Goal: Transaction & Acquisition: Purchase product/service

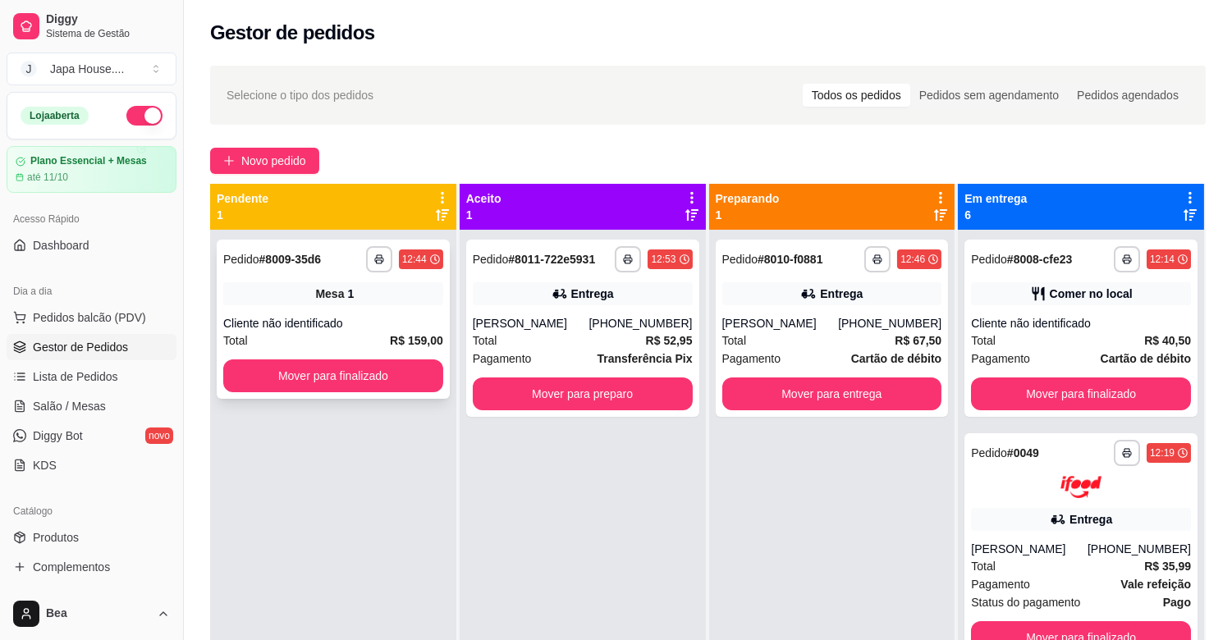
click at [387, 318] on div "Cliente não identificado" at bounding box center [333, 323] width 220 height 16
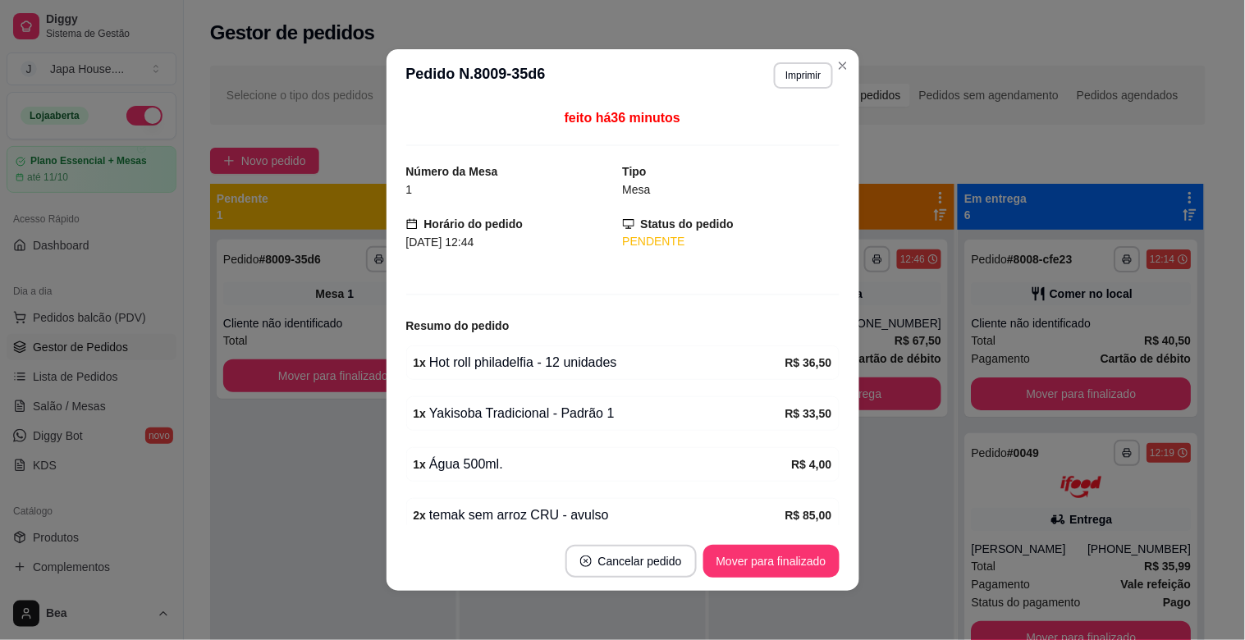
scroll to position [74, 0]
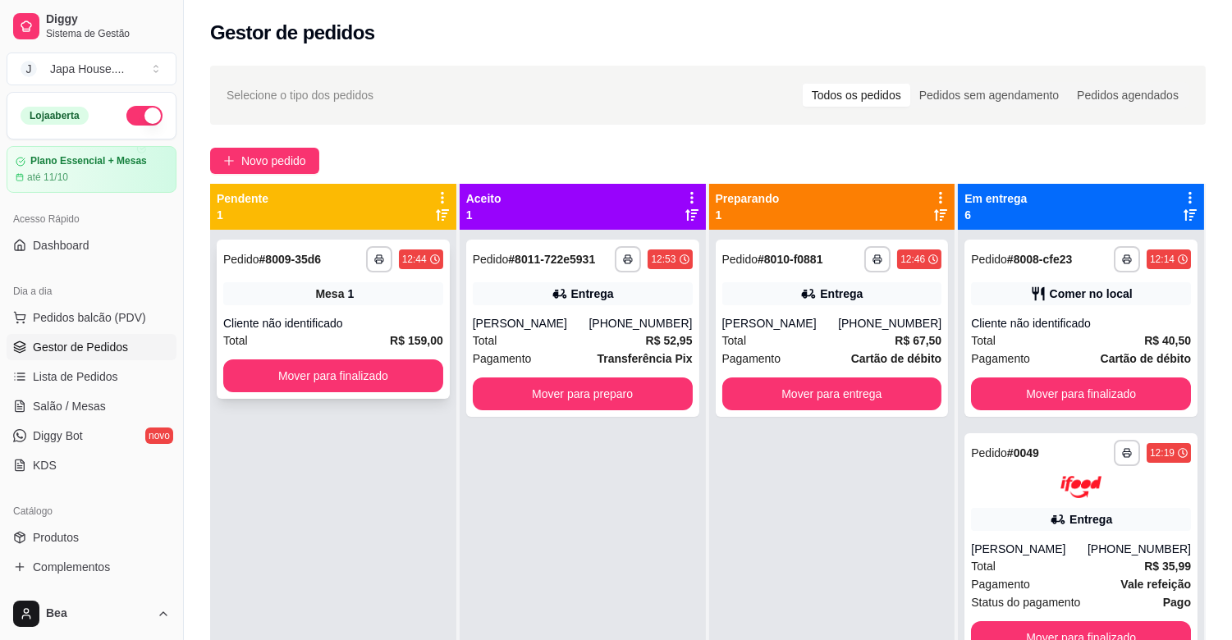
click at [406, 335] on strong "R$ 159,00" at bounding box center [416, 340] width 53 height 13
click at [69, 406] on span "Salão / Mesas" at bounding box center [69, 406] width 73 height 16
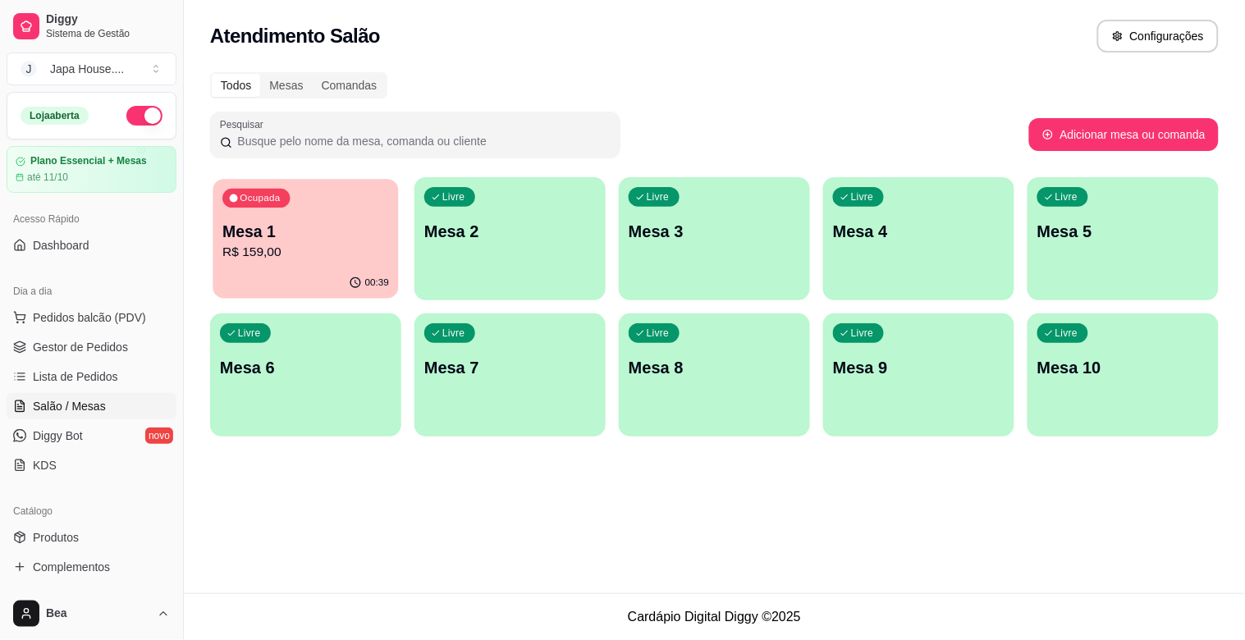
click at [263, 245] on p "R$ 159,00" at bounding box center [305, 252] width 167 height 19
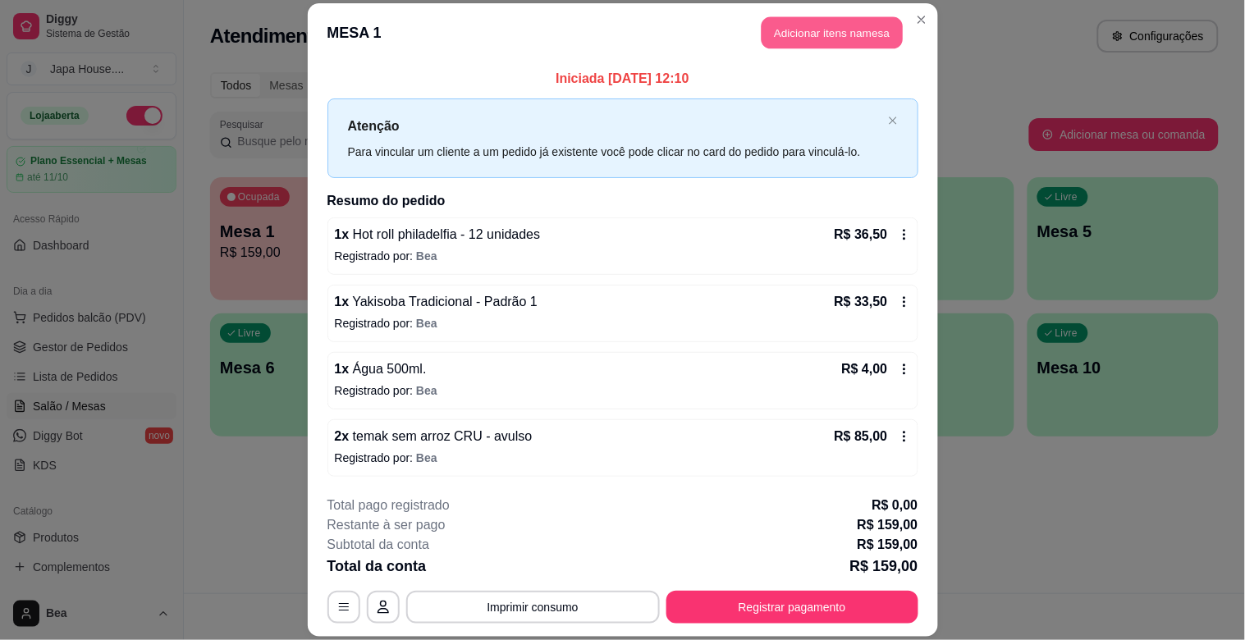
click at [788, 33] on button "Adicionar itens na mesa" at bounding box center [832, 33] width 141 height 32
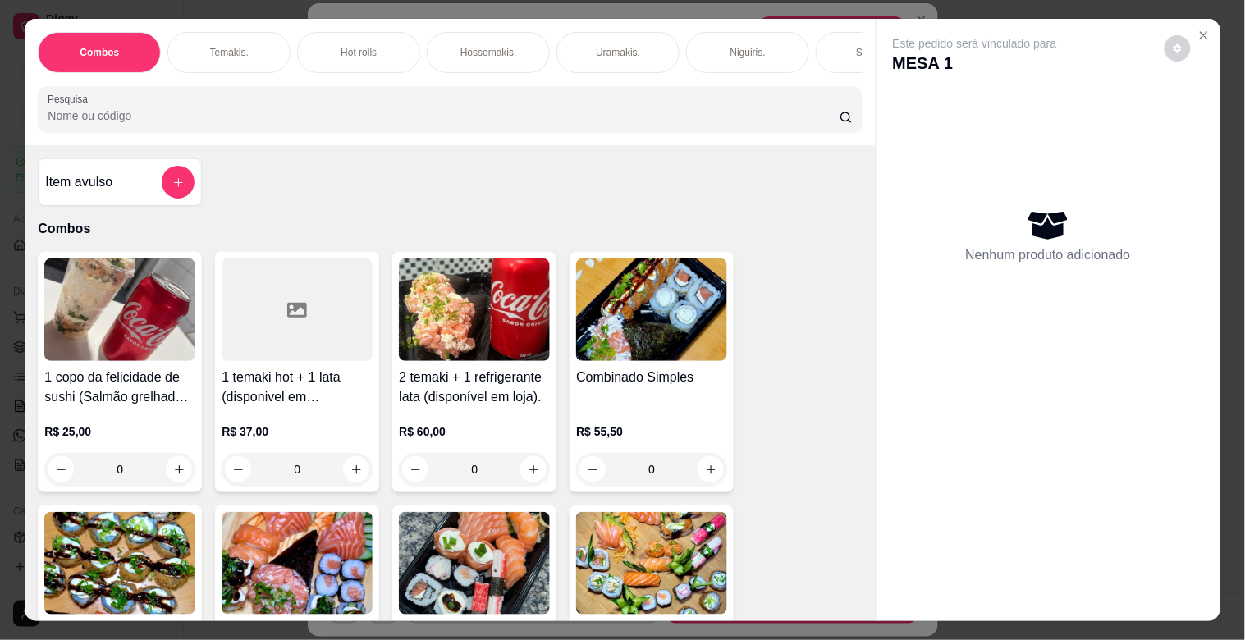
scroll to position [0, 722]
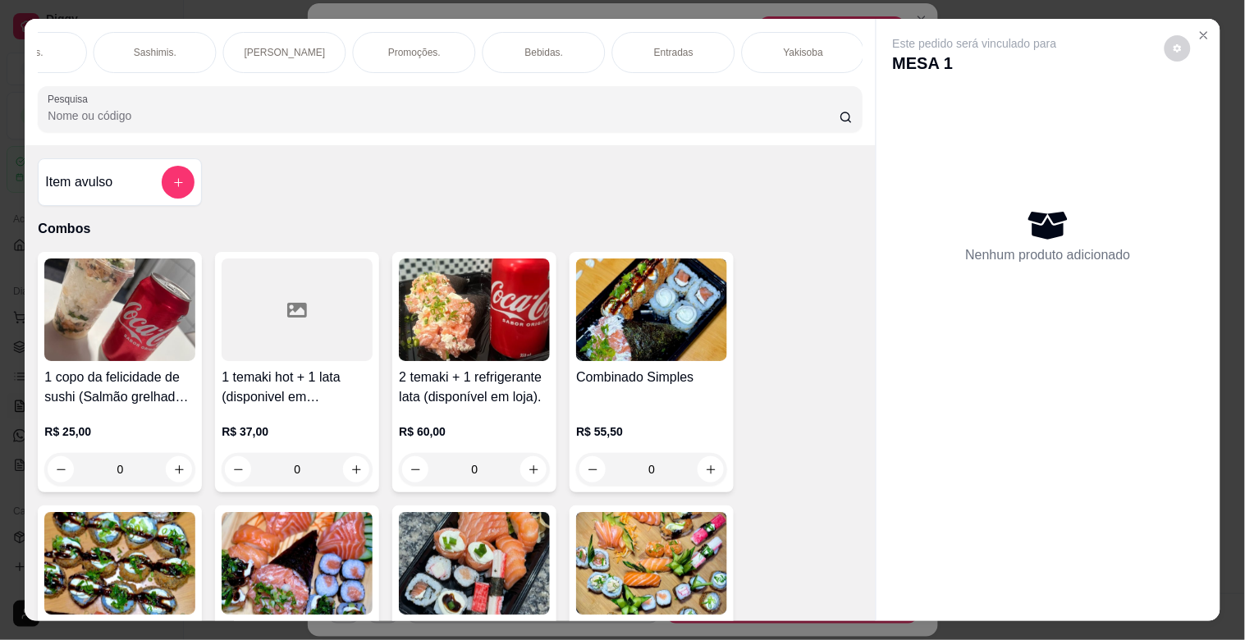
click at [519, 61] on div "Bebidas." at bounding box center [544, 52] width 123 height 41
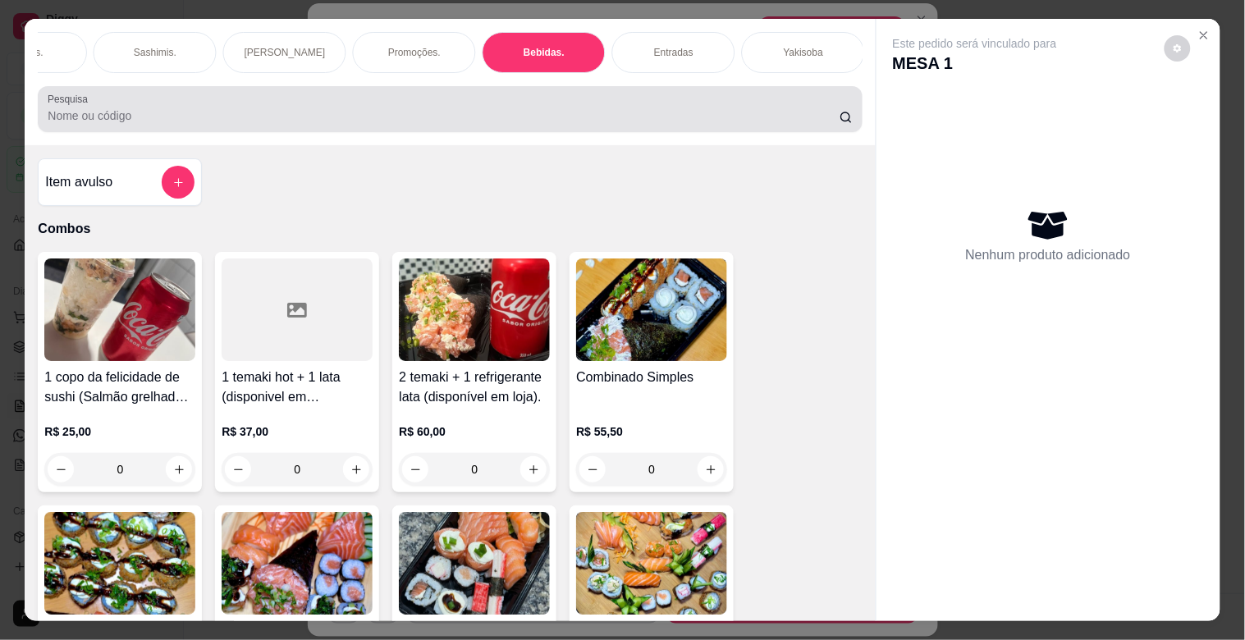
scroll to position [39, 0]
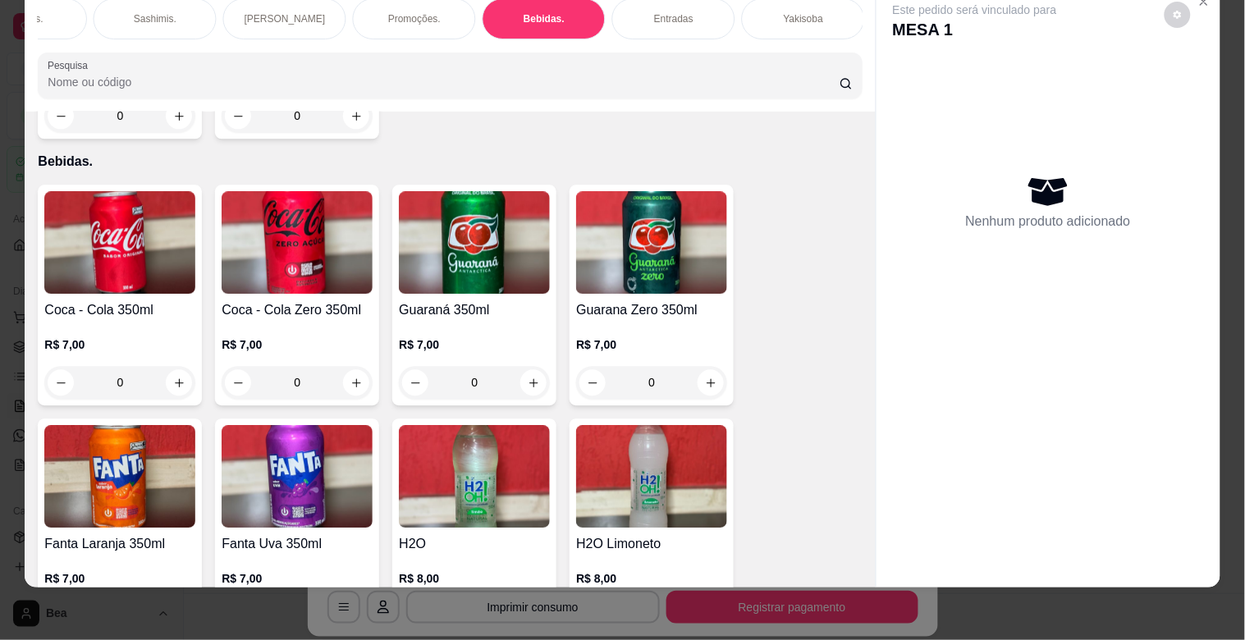
click at [659, 445] on img at bounding box center [651, 476] width 151 height 103
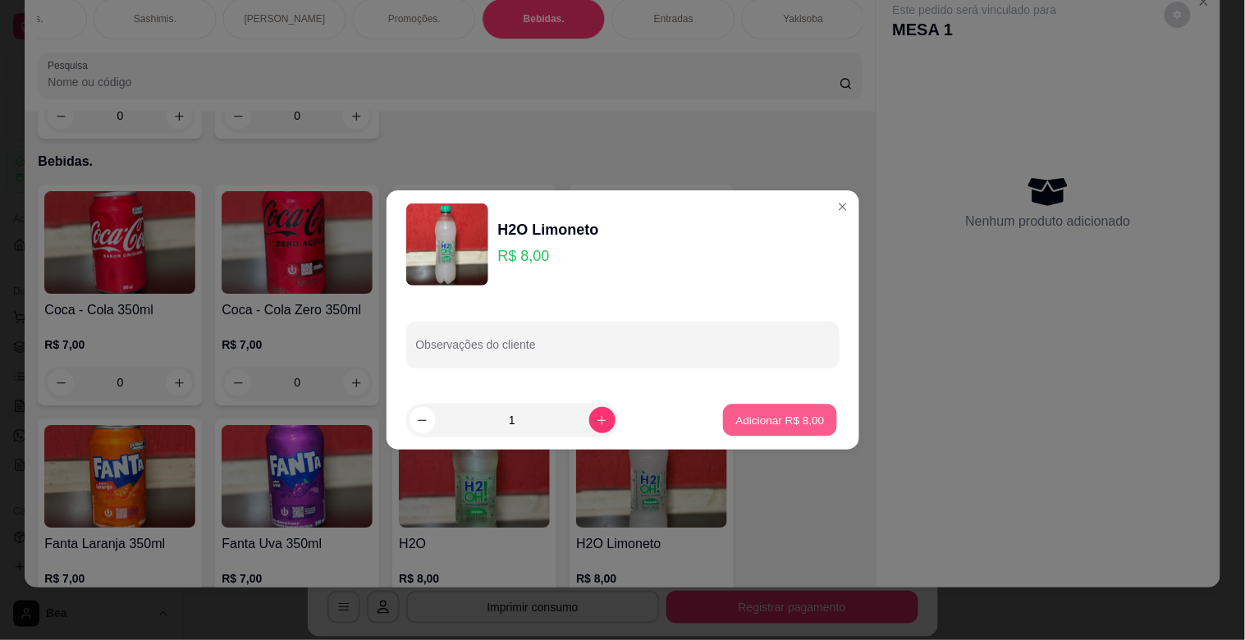
click at [789, 413] on p "Adicionar R$ 8,00" at bounding box center [780, 420] width 89 height 16
type input "1"
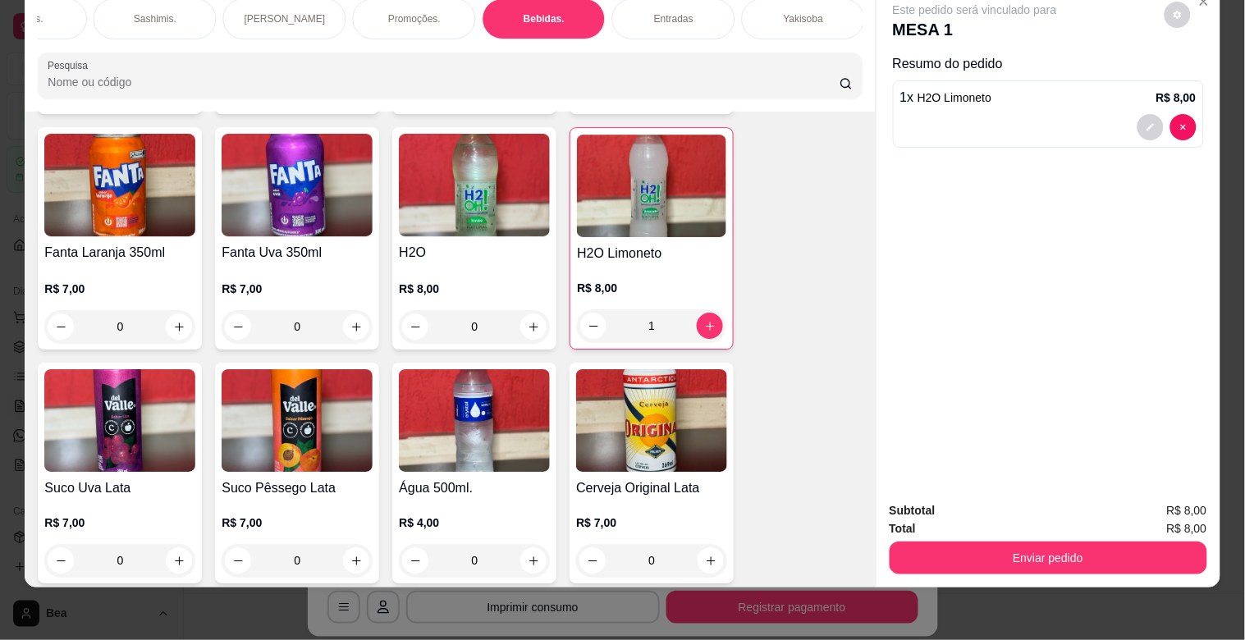
scroll to position [4557, 0]
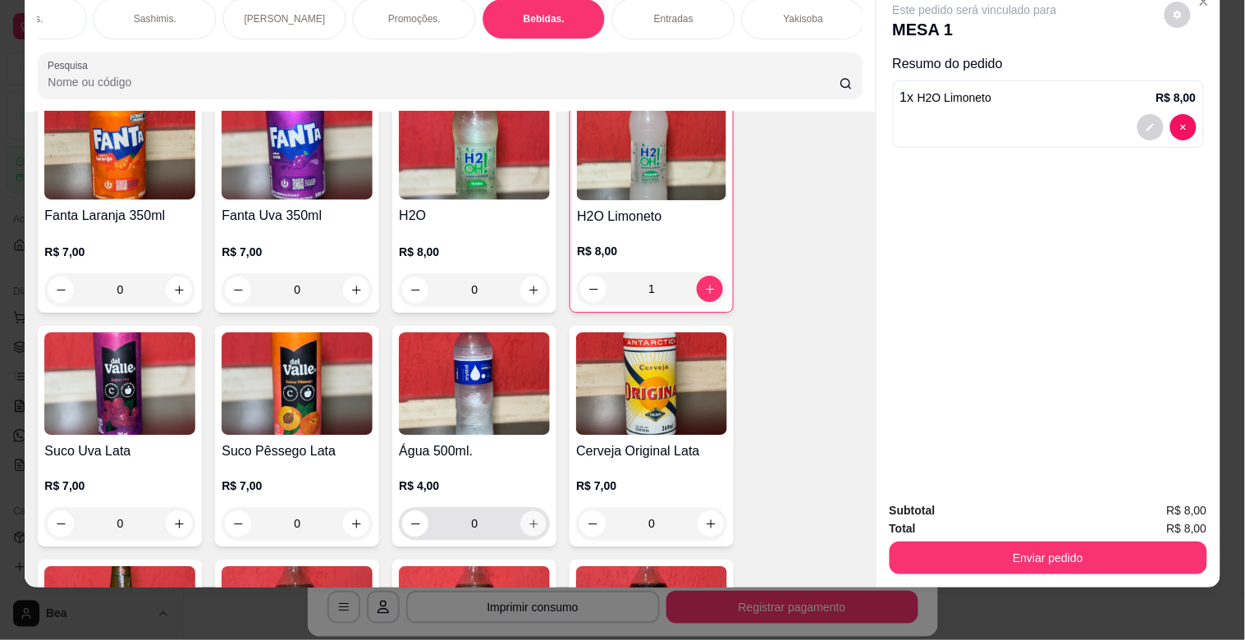
click at [528, 518] on icon "increase-product-quantity" at bounding box center [534, 524] width 12 height 12
type input "1"
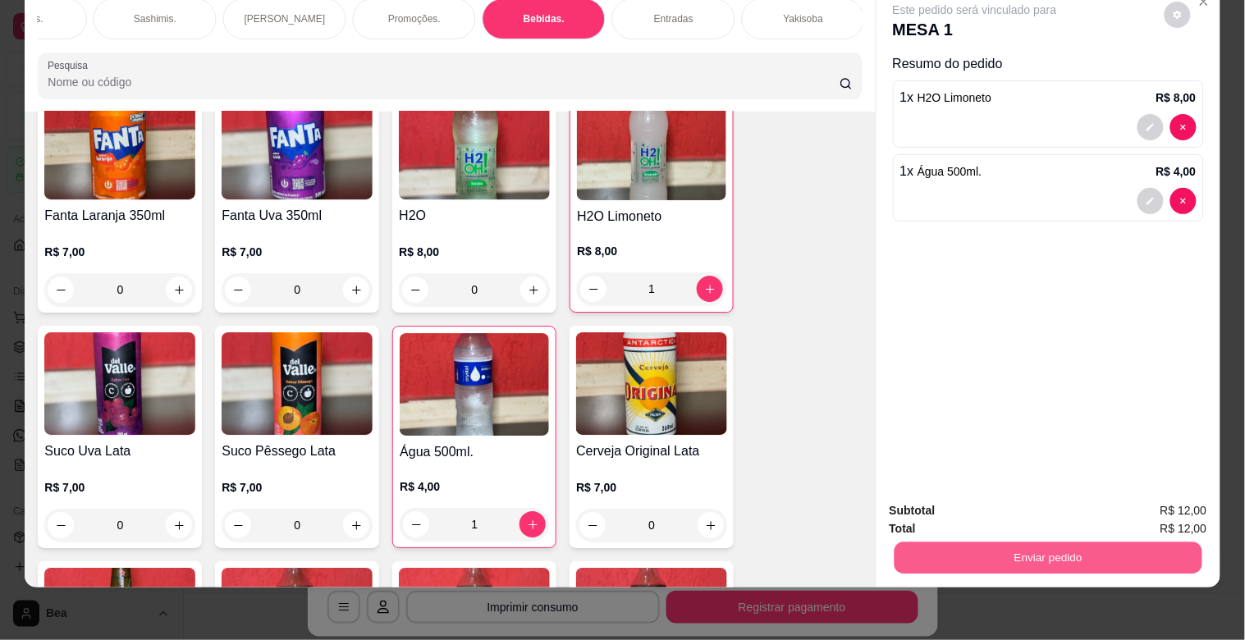
click at [991, 545] on button "Enviar pedido" at bounding box center [1048, 558] width 308 height 32
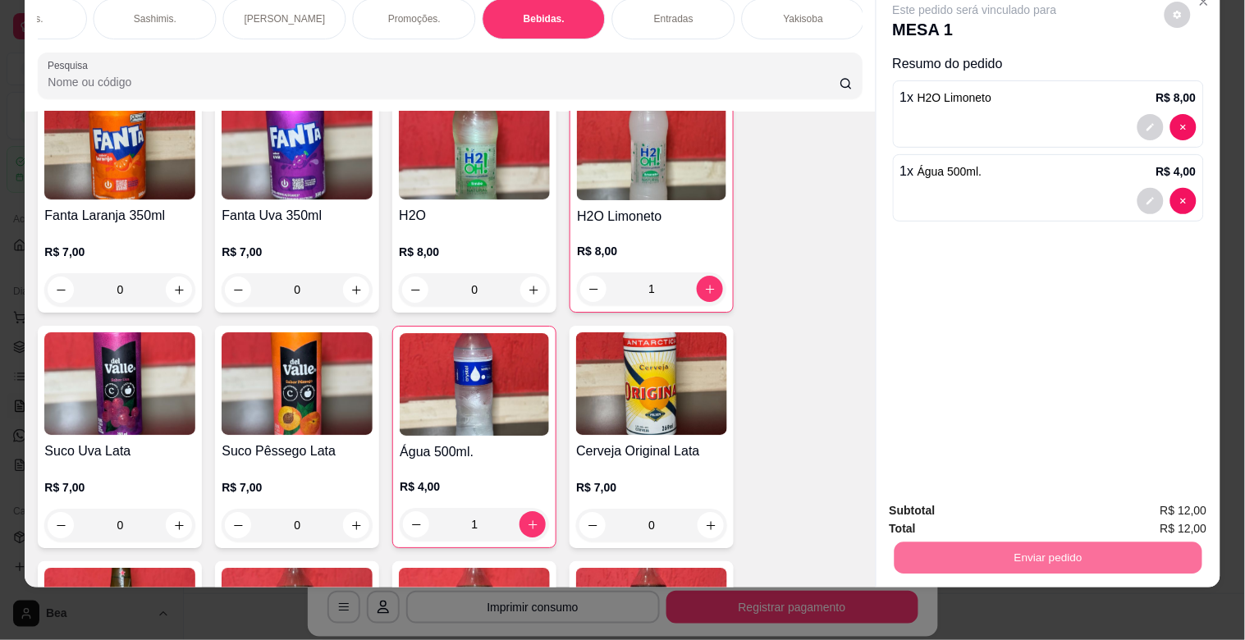
click at [1032, 506] on button "Registrar cliente" at bounding box center [1054, 503] width 105 height 30
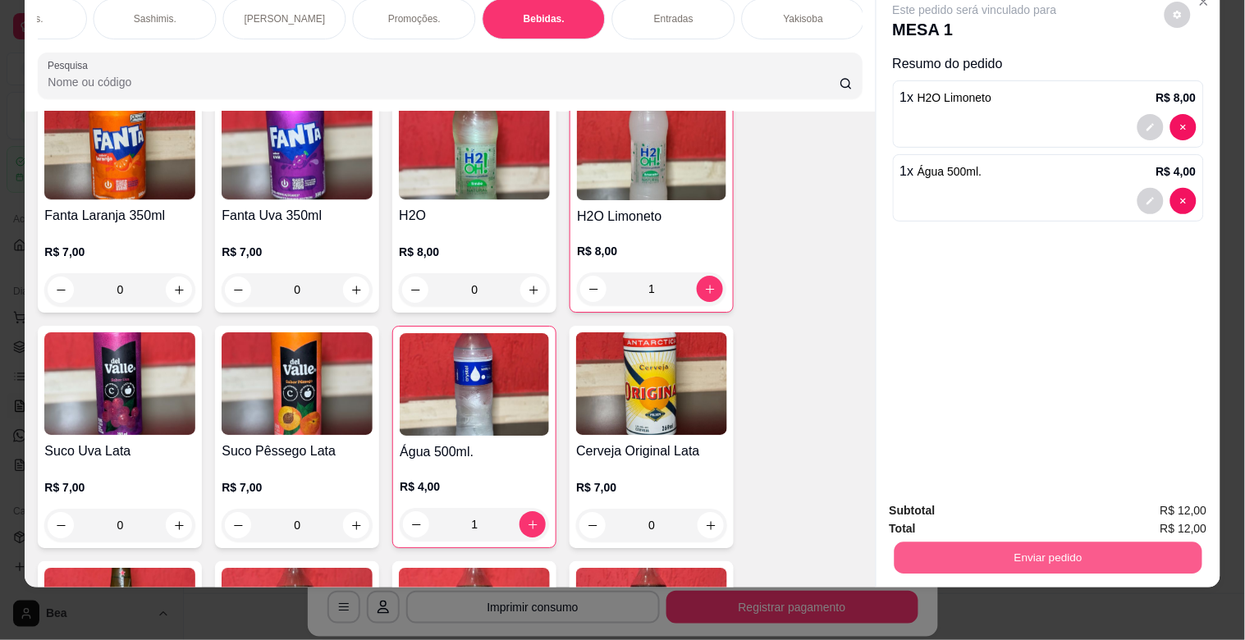
click at [1153, 542] on button "Enviar pedido" at bounding box center [1048, 558] width 308 height 32
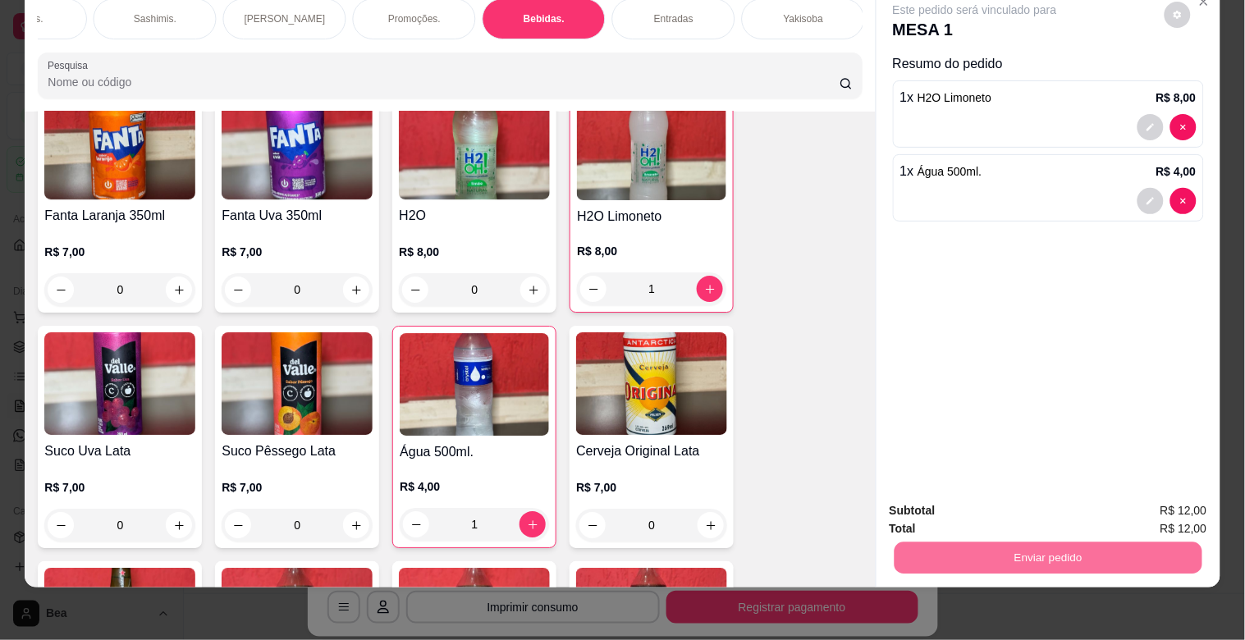
click at [1178, 502] on button "Enviar pedido" at bounding box center [1164, 503] width 90 height 30
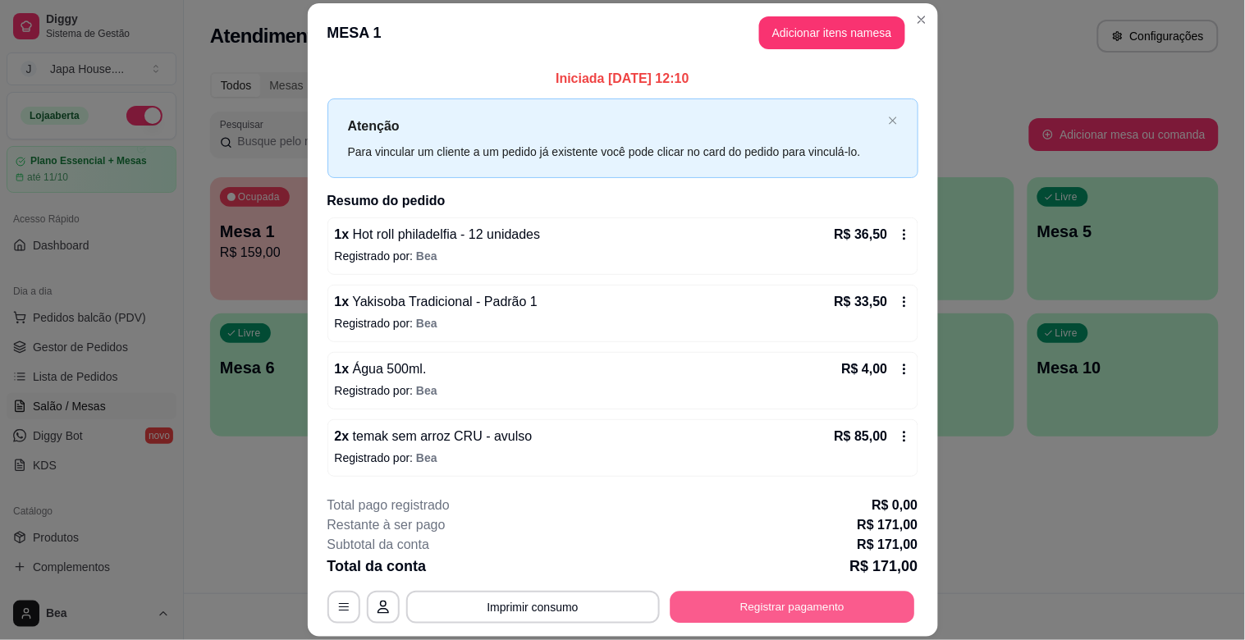
click at [743, 606] on button "Registrar pagamento" at bounding box center [792, 608] width 245 height 32
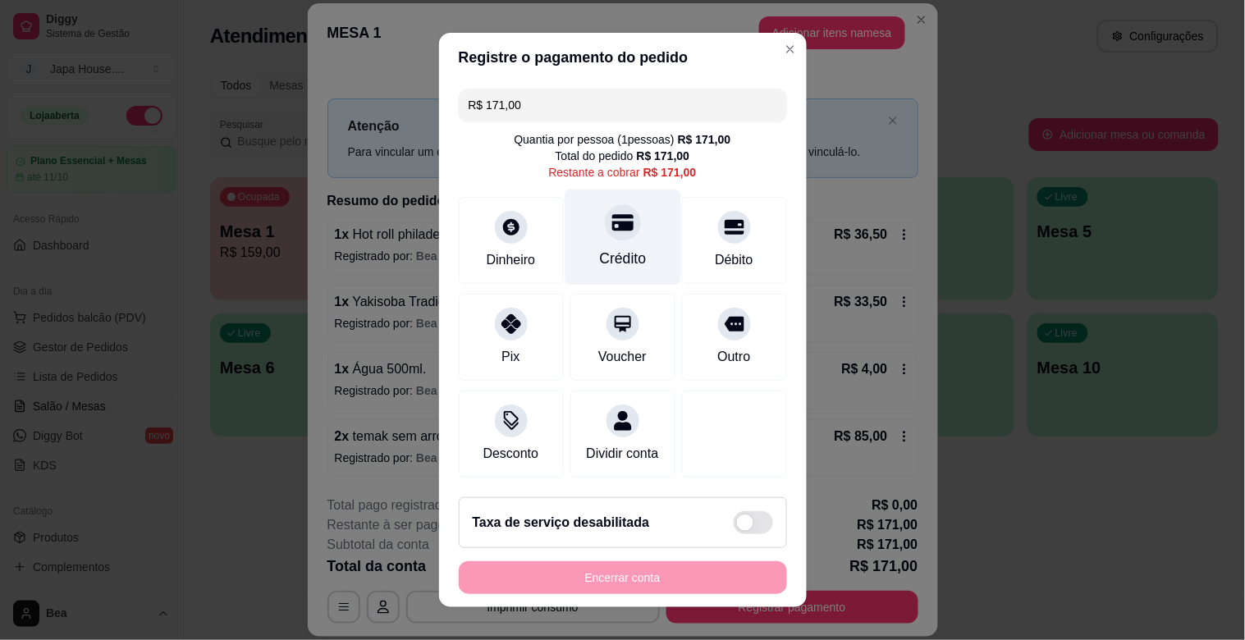
click at [600, 242] on div "Crédito" at bounding box center [623, 238] width 116 height 96
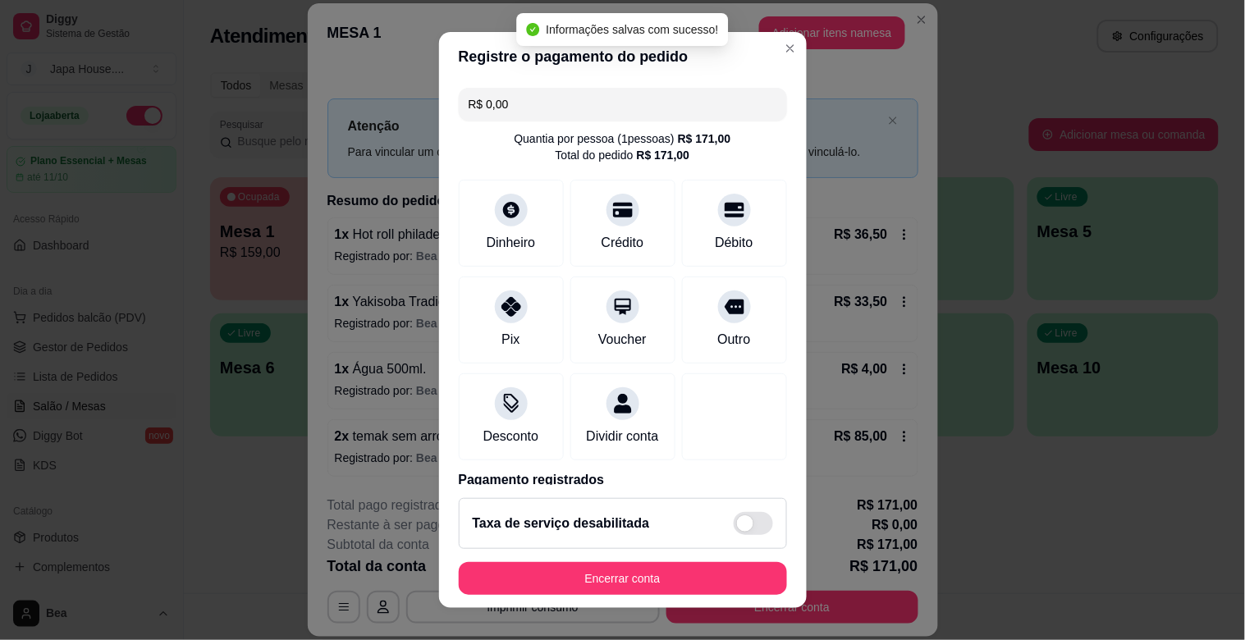
scroll to position [87, 0]
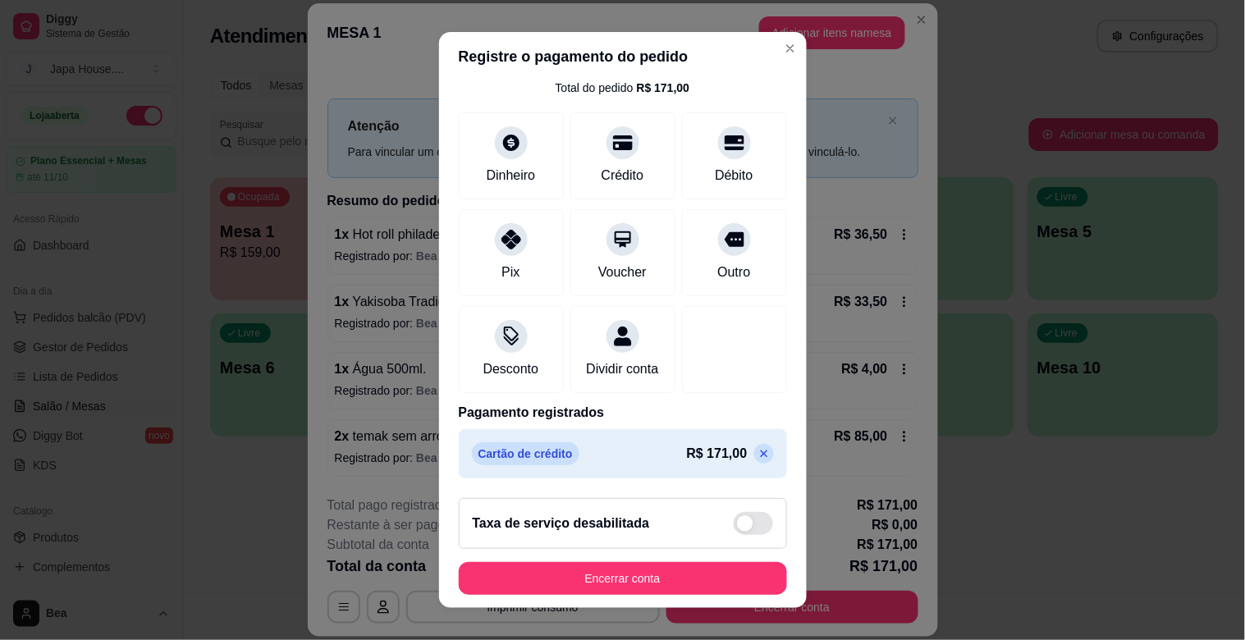
click at [757, 455] on icon at bounding box center [763, 453] width 13 height 13
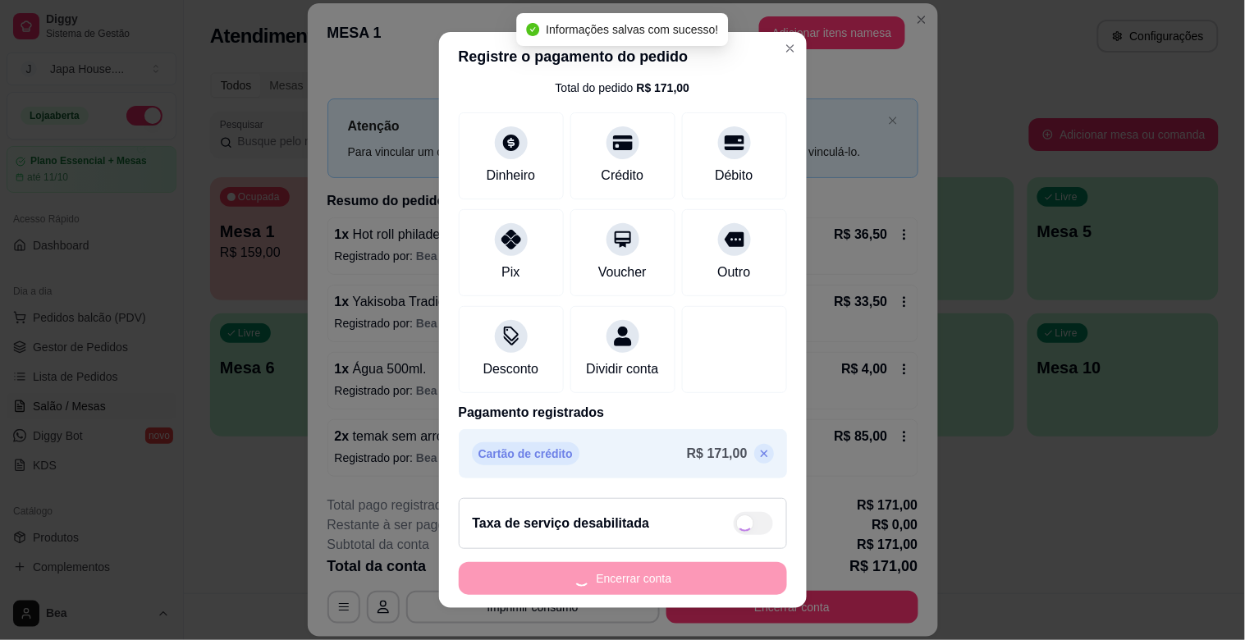
scroll to position [18, 0]
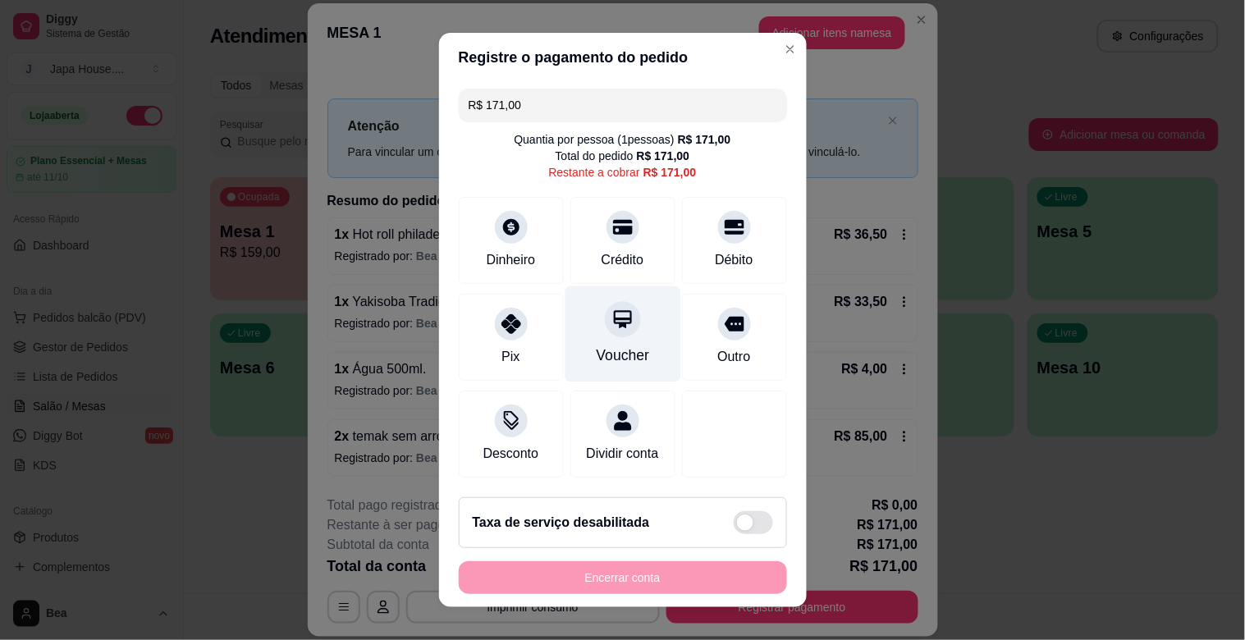
click at [597, 345] on div "Voucher" at bounding box center [622, 355] width 53 height 21
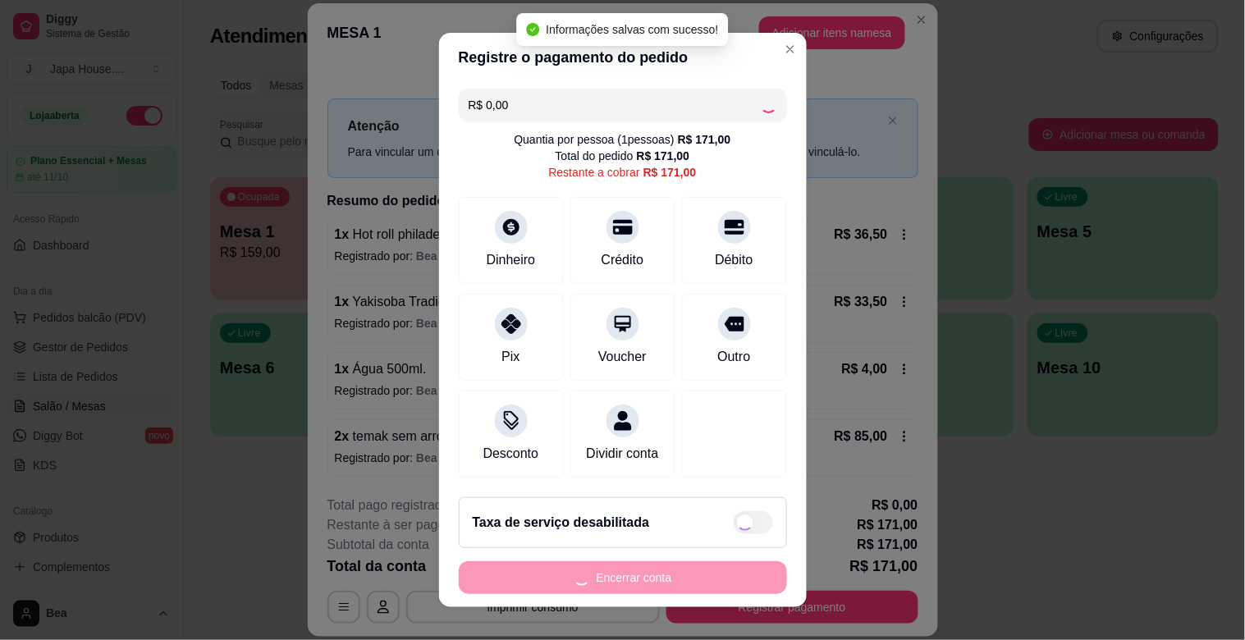
scroll to position [87, 0]
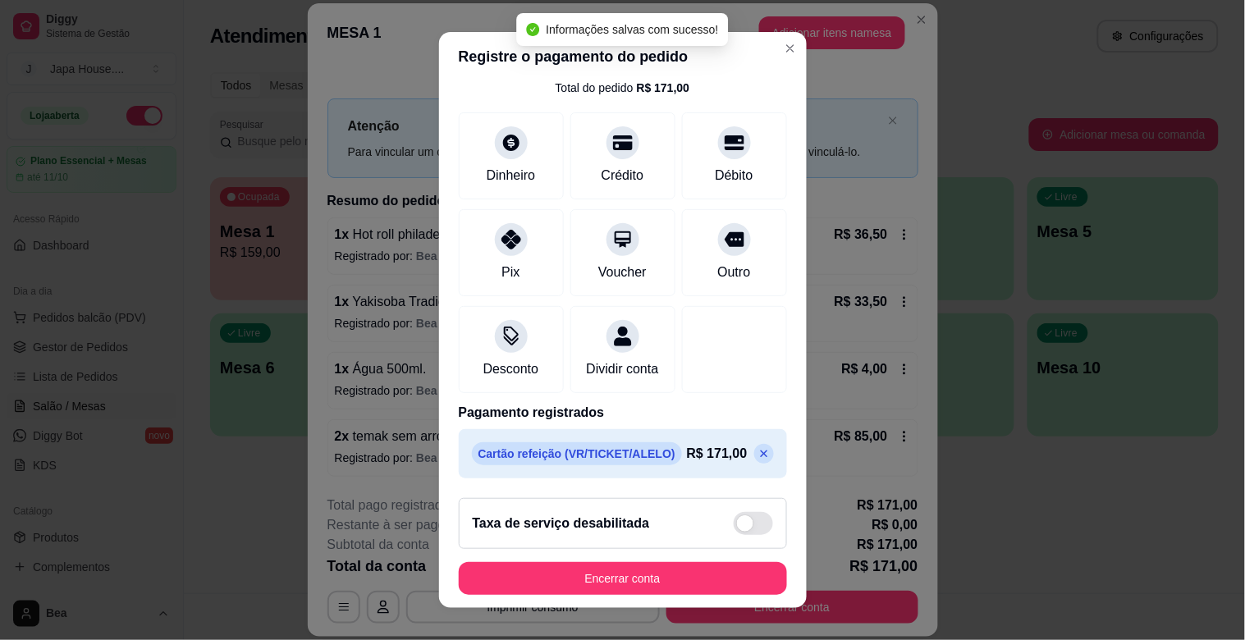
click at [757, 460] on icon at bounding box center [763, 453] width 13 height 13
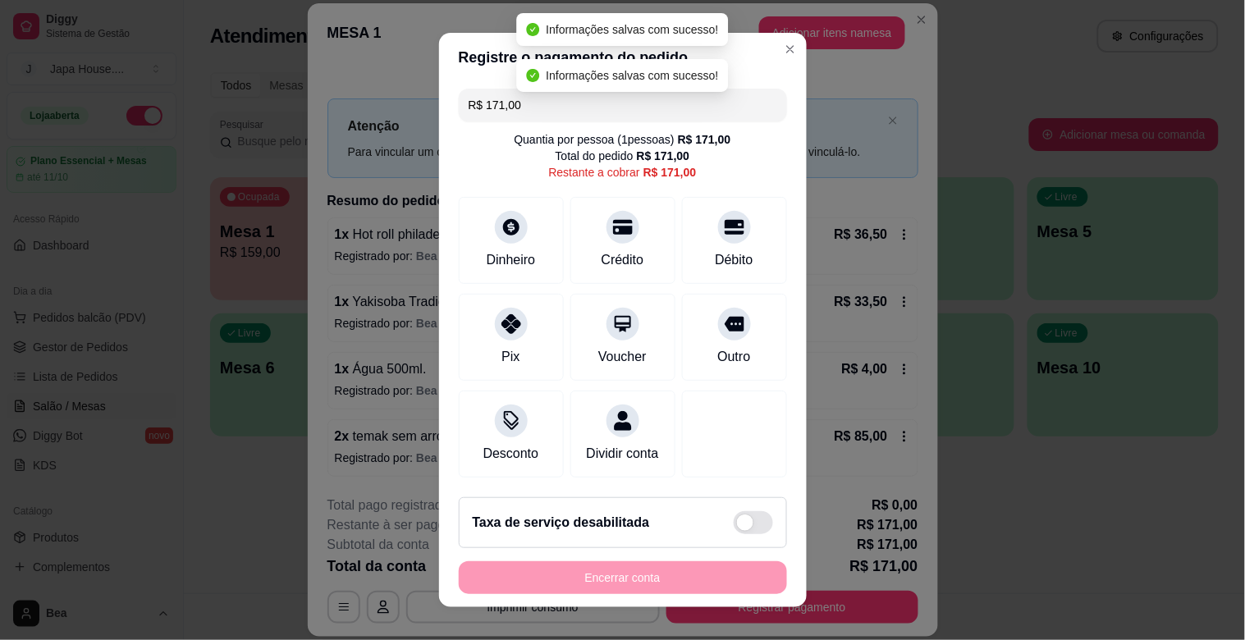
scroll to position [18, 0]
click at [540, 90] on input "R$ 171,00" at bounding box center [623, 105] width 309 height 33
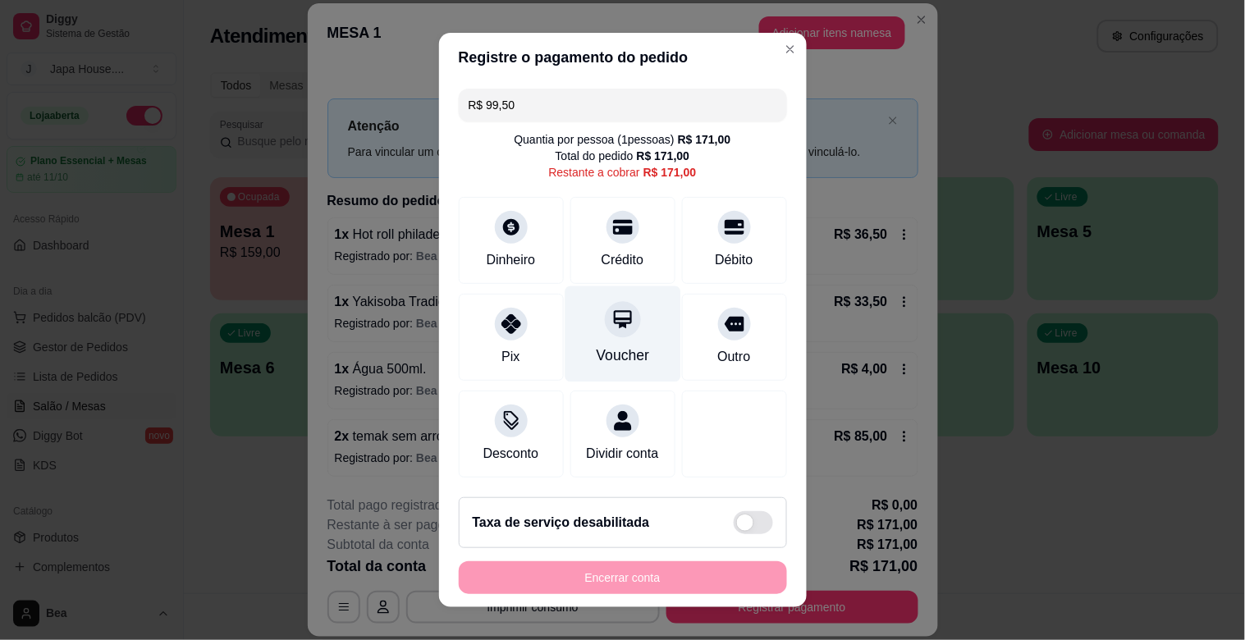
click at [611, 310] on icon at bounding box center [621, 319] width 21 height 21
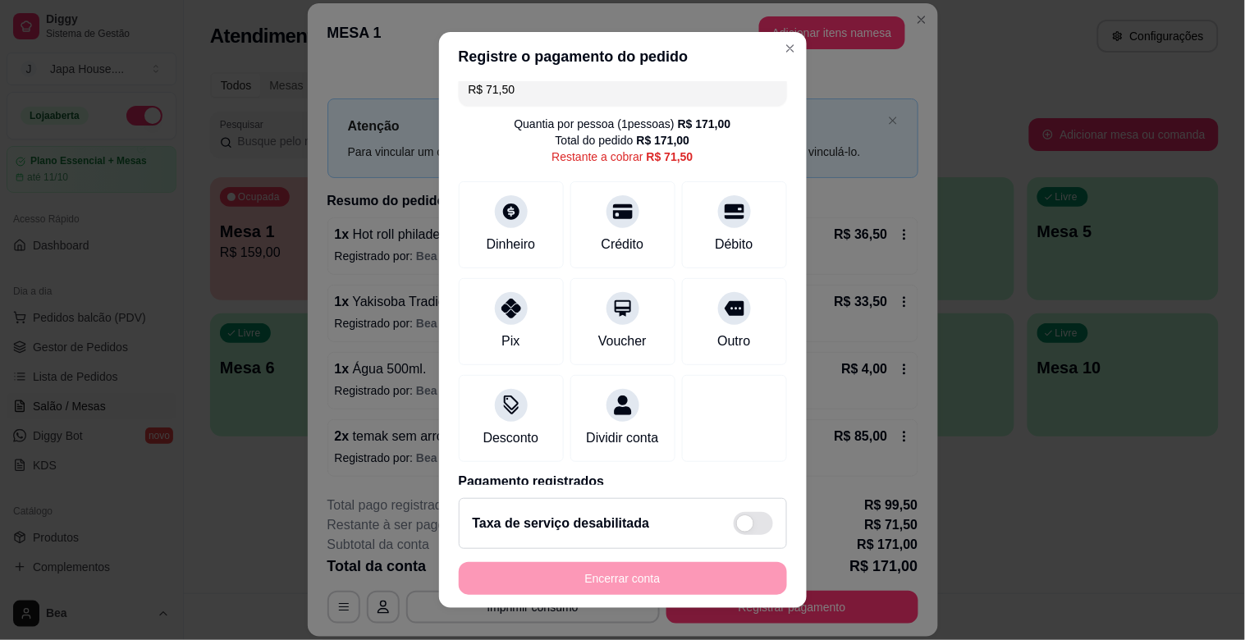
click at [593, 89] on input "R$ 71,50" at bounding box center [623, 89] width 309 height 33
click at [599, 236] on div "Crédito" at bounding box center [622, 242] width 47 height 21
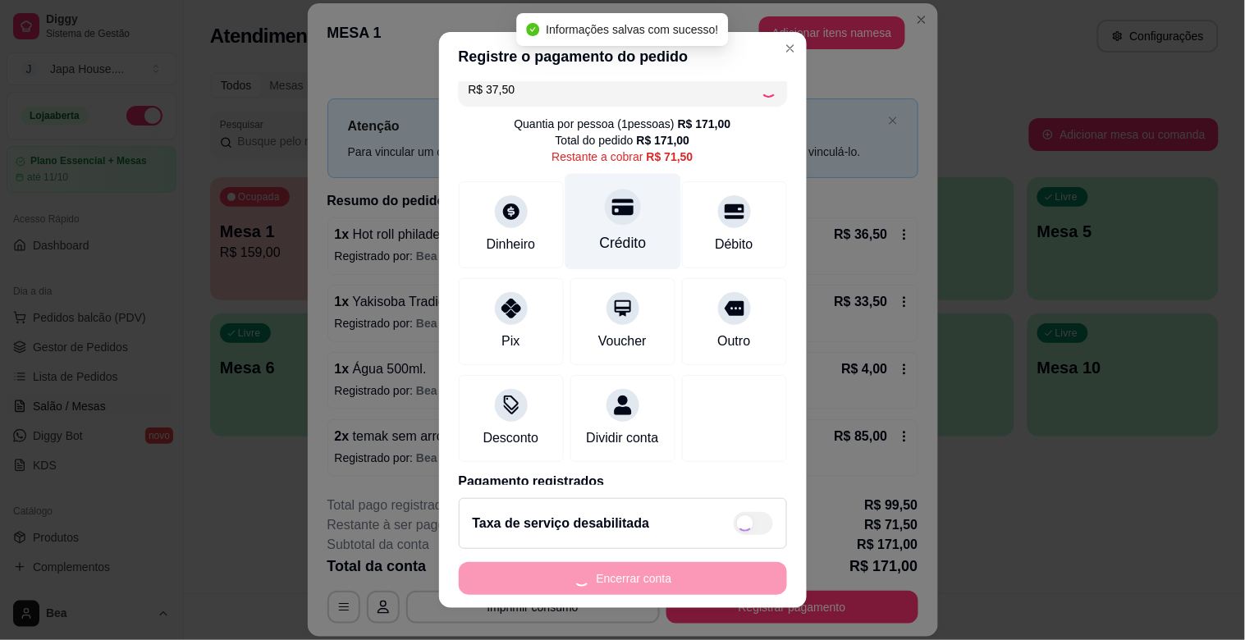
type input "R$ 34,00"
